Goal: Information Seeking & Learning: Understand process/instructions

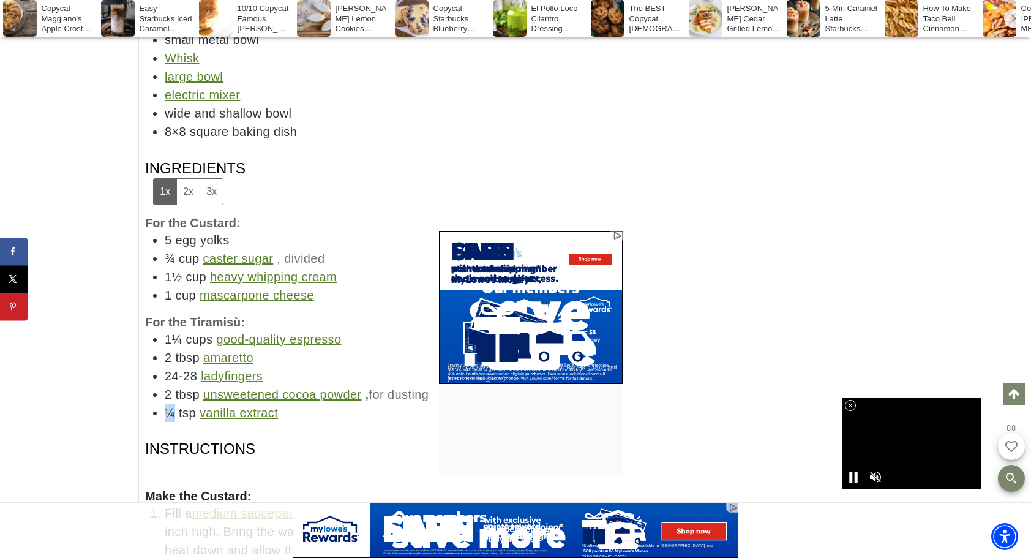
click at [55, 383] on div "Home » Recipes » Copycat Olive Garden Tiramisu Recipe American | Copycat Recipe…" at bounding box center [515, 248] width 1031 height 13842
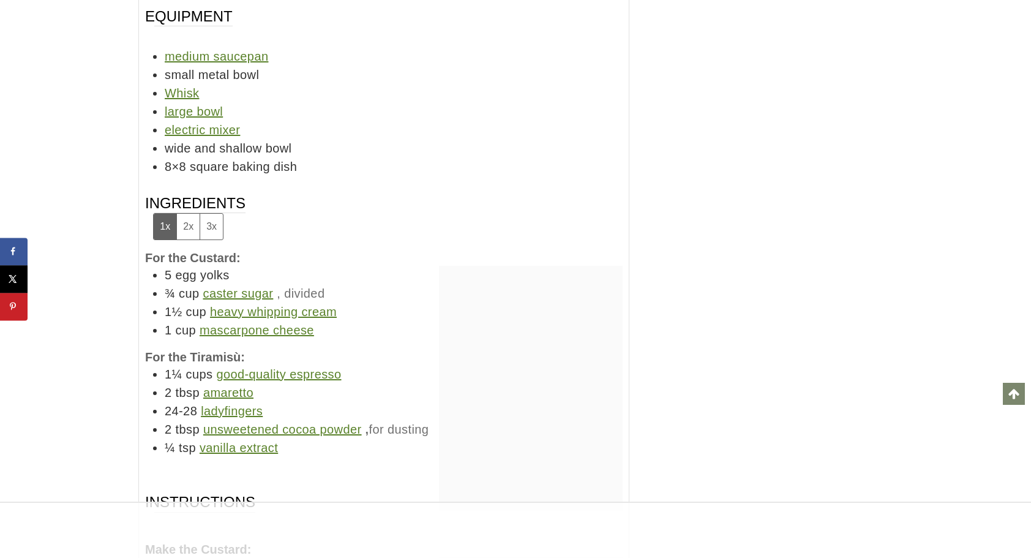
scroll to position [6625, 0]
click at [385, 402] on li "24-28 ladyfingers" at bounding box center [394, 411] width 458 height 18
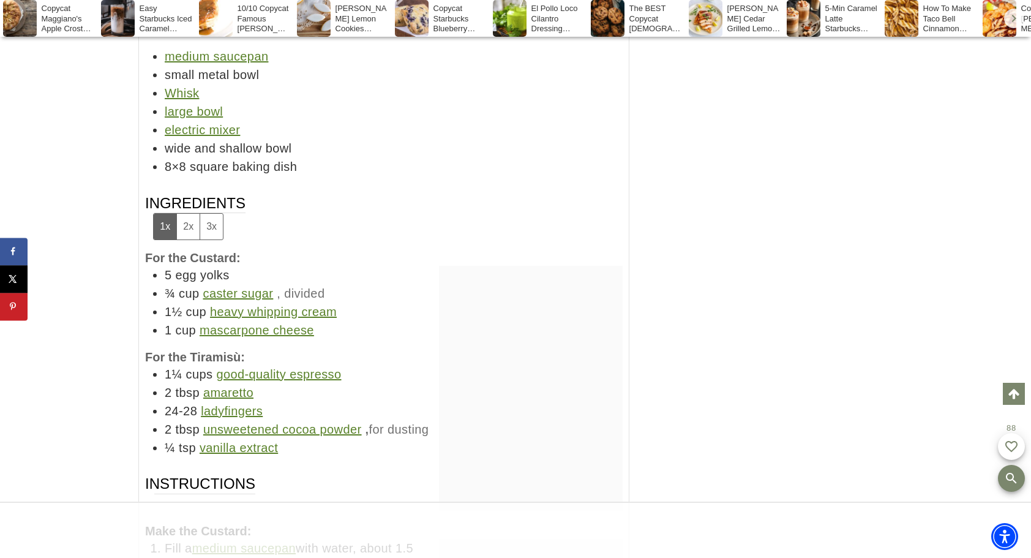
scroll to position [6784, 0]
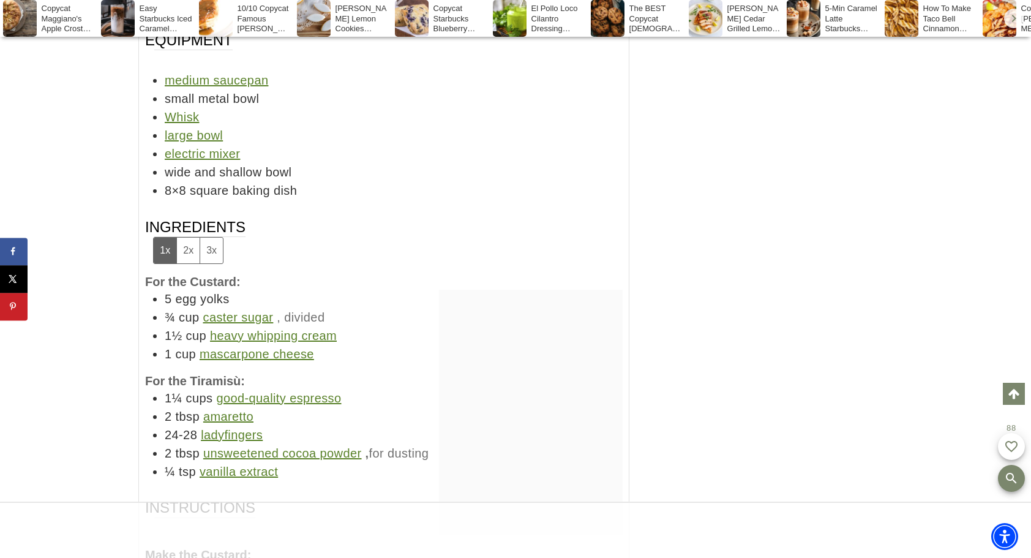
click at [241, 312] on link "caster sugar" at bounding box center [238, 316] width 70 height 13
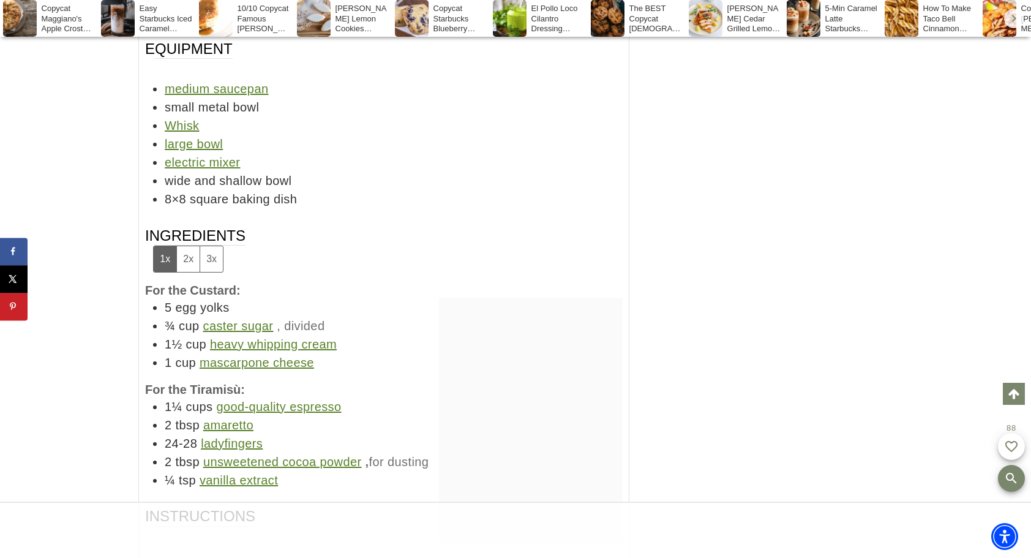
scroll to position [0, 0]
